Goal: Task Accomplishment & Management: Complete application form

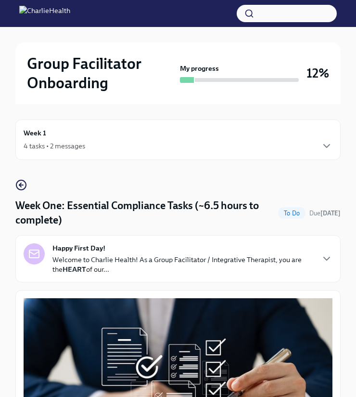
scroll to position [1991, 0]
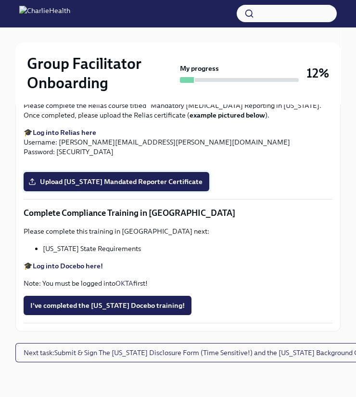
click at [191, 186] on span "Upload [US_STATE] Mandated Reporter Certificate" at bounding box center [116, 182] width 172 height 10
click at [0, 0] on input "Upload [US_STATE] Mandated Reporter Certificate" at bounding box center [0, 0] width 0 height 0
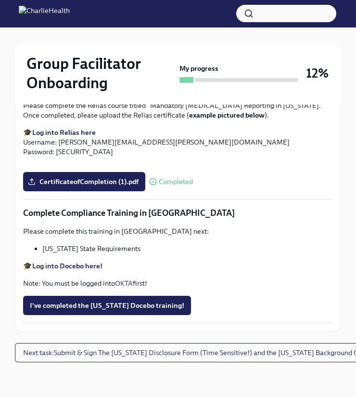
scroll to position [2055, 0]
click at [140, 302] on span "I've completed the [US_STATE] Docebo training!" at bounding box center [107, 305] width 154 height 10
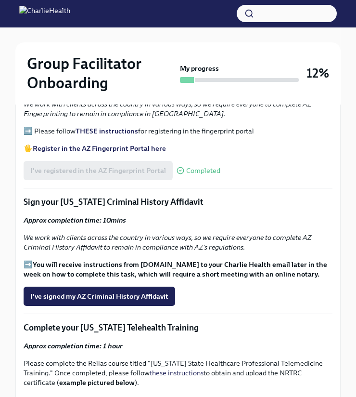
scroll to position [1164, 0]
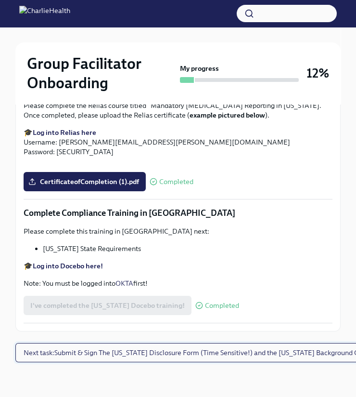
click at [188, 355] on span "Next task : Submit & Sign The [US_STATE] Disclosure Form (Time Sensitive!) and …" at bounding box center [198, 352] width 349 height 10
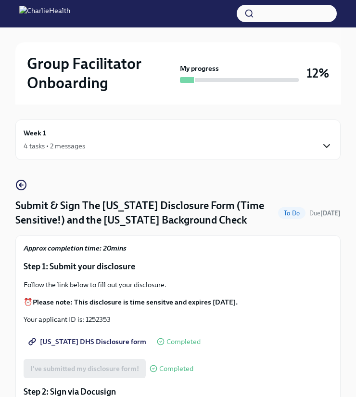
click at [330, 144] on icon "button" at bounding box center [327, 146] width 12 height 12
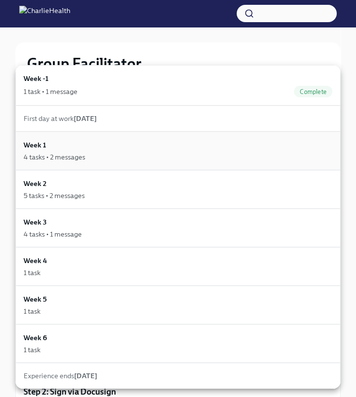
click at [191, 152] on div "4 tasks • 2 messages" at bounding box center [178, 157] width 309 height 10
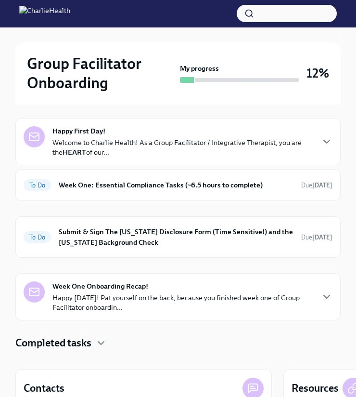
scroll to position [90, 0]
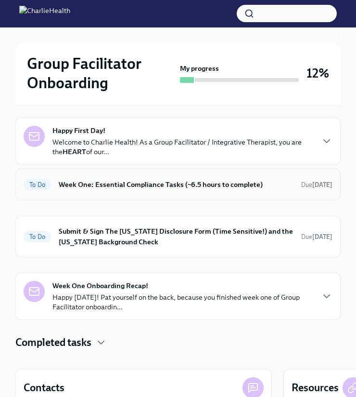
click at [220, 184] on h6 "Week One: Essential Compliance Tasks (~6.5 hours to complete)" at bounding box center [176, 184] width 235 height 11
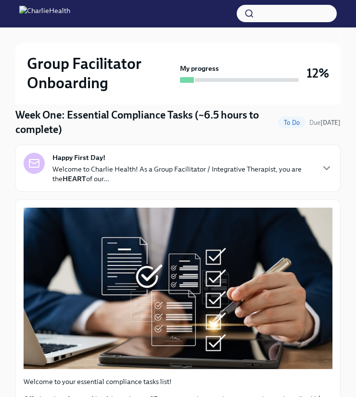
click at [220, 184] on div "Happy First Day! Welcome to Charlie Health! As a Group Facilitator / Integrativ…" at bounding box center [177, 167] width 325 height 47
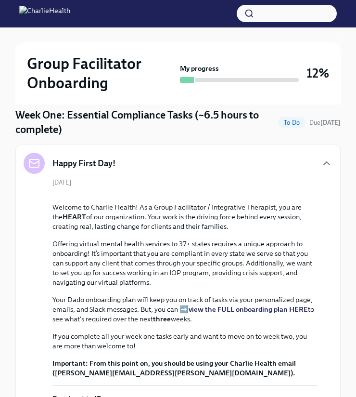
click at [224, 167] on div "Happy First Day!" at bounding box center [178, 163] width 309 height 21
click at [331, 156] on div "Happy First Day!" at bounding box center [178, 163] width 309 height 21
click at [329, 162] on icon "button" at bounding box center [327, 163] width 12 height 12
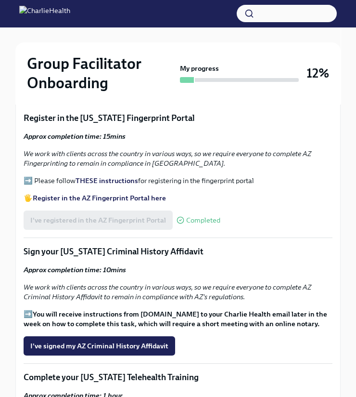
scroll to position [1116, 0]
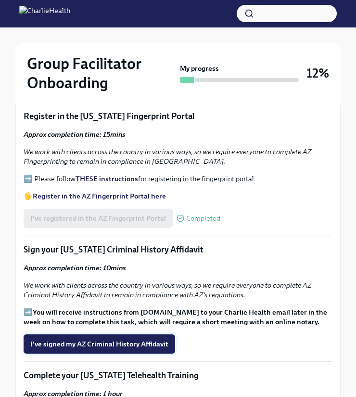
click at [155, 339] on span "I've signed my AZ Criminal History Affidavit" at bounding box center [99, 344] width 138 height 10
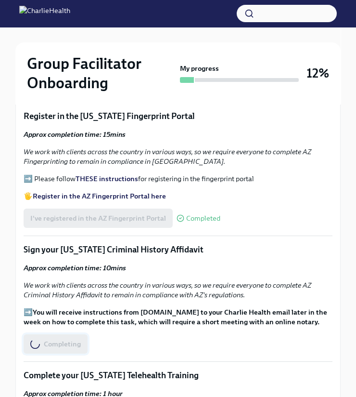
scroll to position [0, 0]
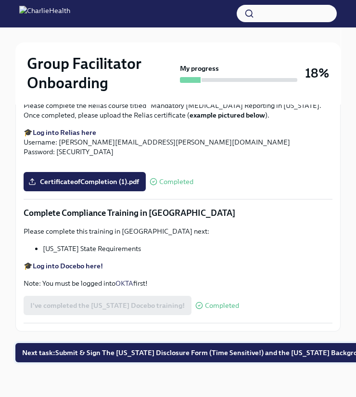
click at [161, 351] on span "Next task : Submit & Sign The [US_STATE] Disclosure Form (Time Sensitive!) and …" at bounding box center [206, 352] width 369 height 10
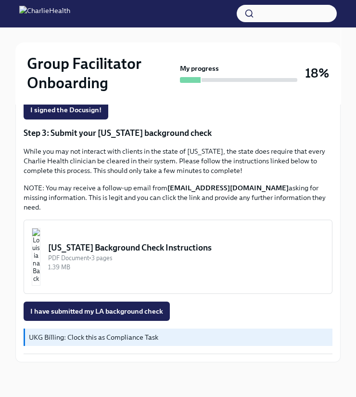
scroll to position [341, 0]
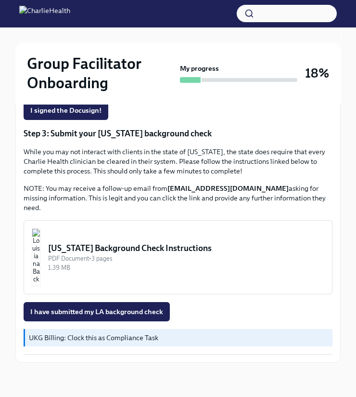
click at [201, 273] on button "[US_STATE] Background Check Instructions PDF Document • 3 pages 1.39 MB" at bounding box center [178, 257] width 309 height 74
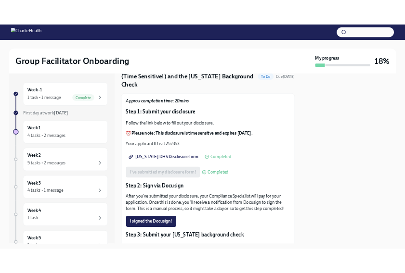
scroll to position [49, 0]
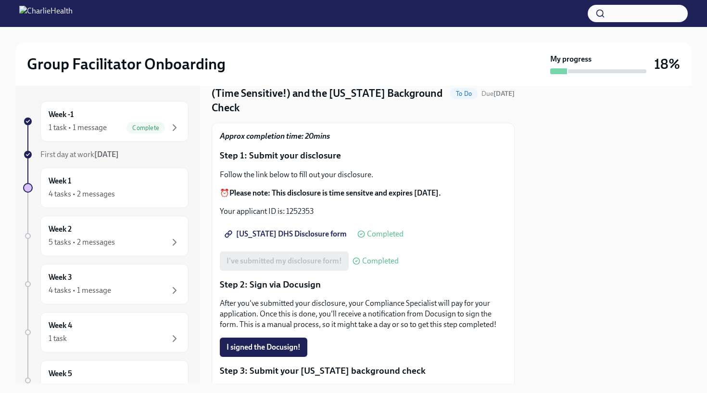
click at [307, 229] on span "[US_STATE] DHS Disclosure form" at bounding box center [287, 234] width 120 height 10
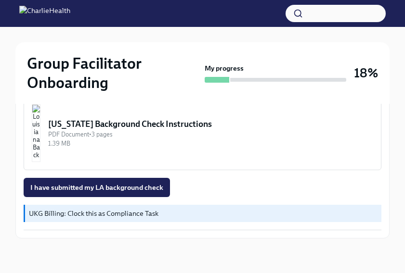
scroll to position [455, 0]
click at [40, 146] on img "button" at bounding box center [36, 133] width 9 height 58
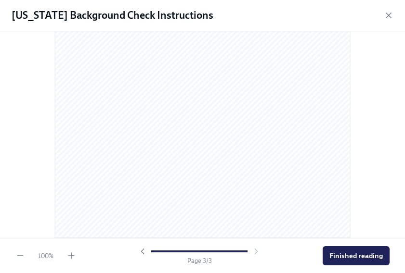
scroll to position [970, 0]
